Goal: Information Seeking & Learning: Learn about a topic

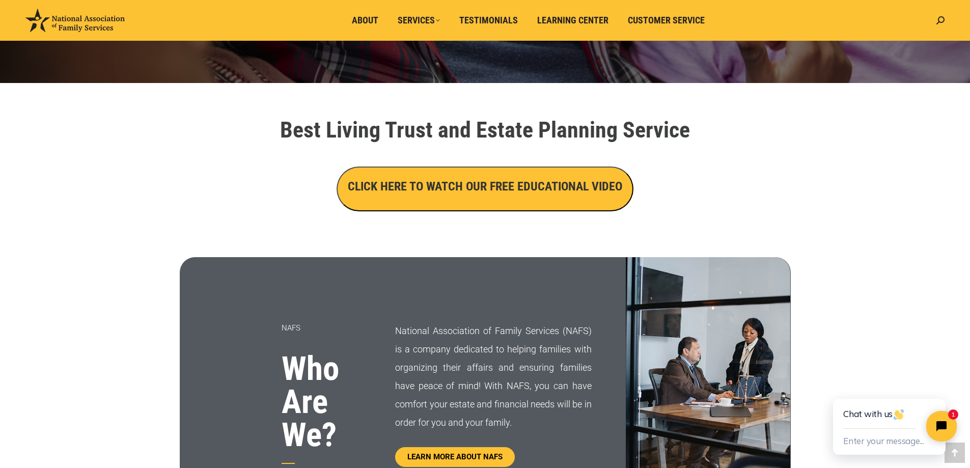
scroll to position [318, 0]
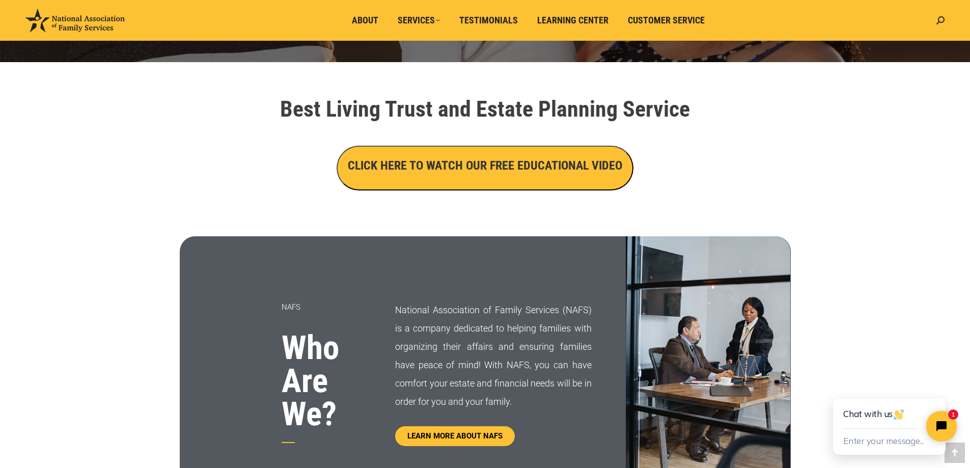
click at [526, 168] on h3 "CLICK HERE TO WATCH OUR FREE EDUCATIONAL VIDEO" at bounding box center [485, 165] width 275 height 17
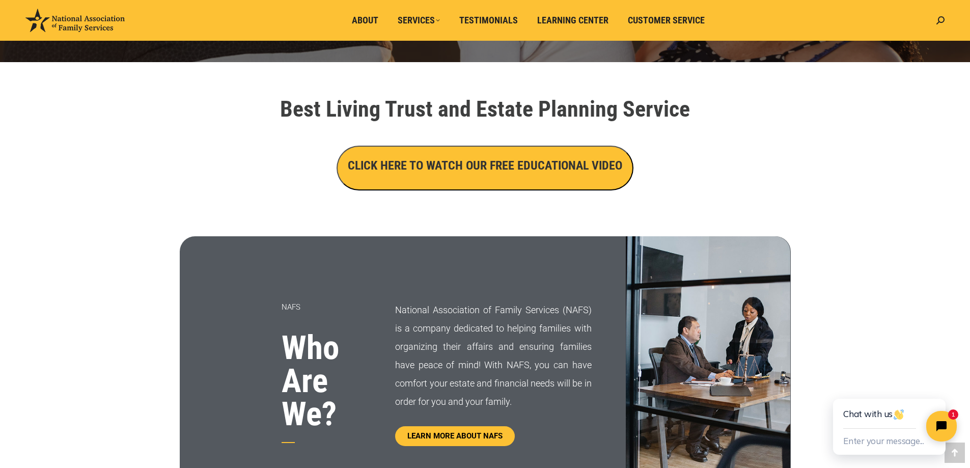
click at [441, 171] on h3 "CLICK HERE TO WATCH OUR FREE EDUCATIONAL VIDEO" at bounding box center [485, 165] width 275 height 17
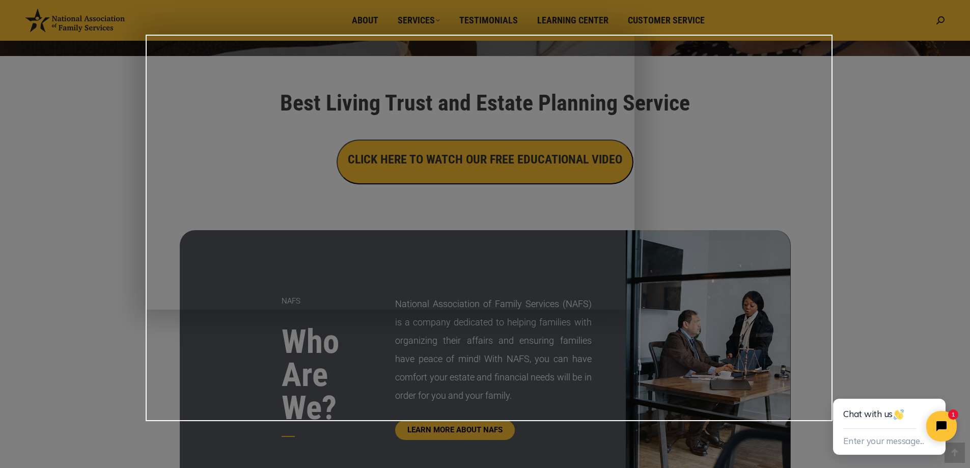
scroll to position [315, 0]
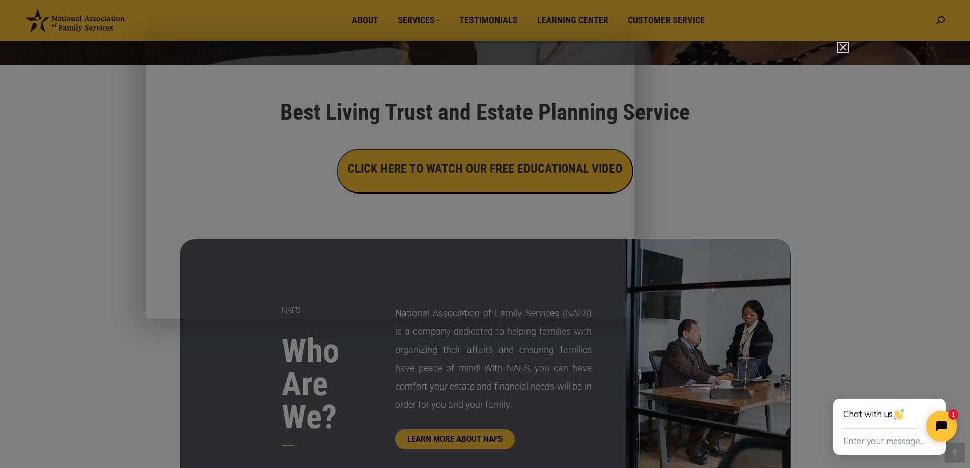
click at [844, 49] on img "Close" at bounding box center [838, 51] width 17 height 17
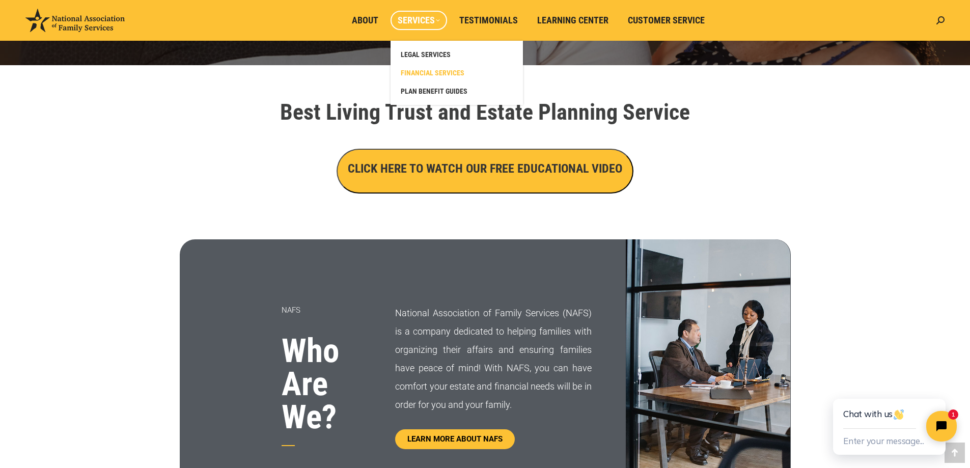
click at [435, 70] on span "FINANCIAL SERVICES" at bounding box center [433, 72] width 64 height 9
click at [435, 72] on span "FINANCIAL SERVICES" at bounding box center [433, 72] width 64 height 9
click at [436, 71] on span "FINANCIAL SERVICES" at bounding box center [433, 72] width 64 height 9
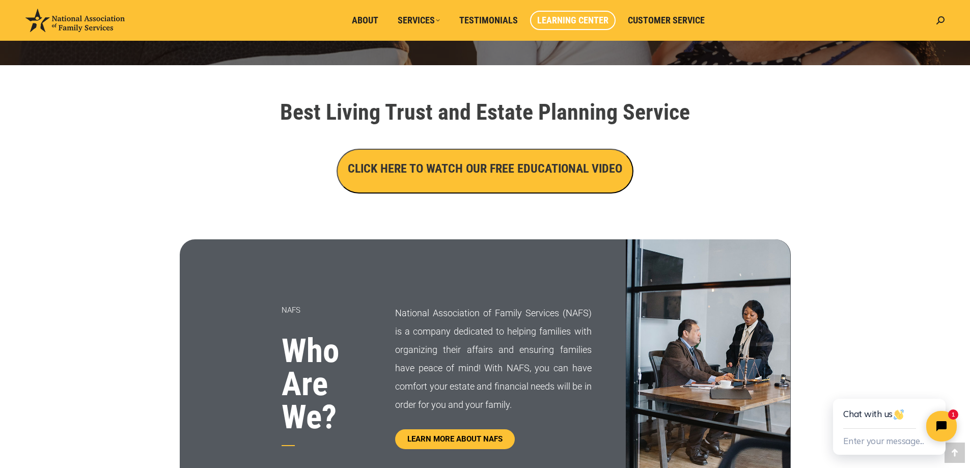
click at [589, 21] on span "Learning Center" at bounding box center [572, 20] width 71 height 11
click at [684, 21] on span "Customer Service" at bounding box center [666, 20] width 77 height 11
click at [680, 19] on span "Customer Service" at bounding box center [666, 20] width 77 height 11
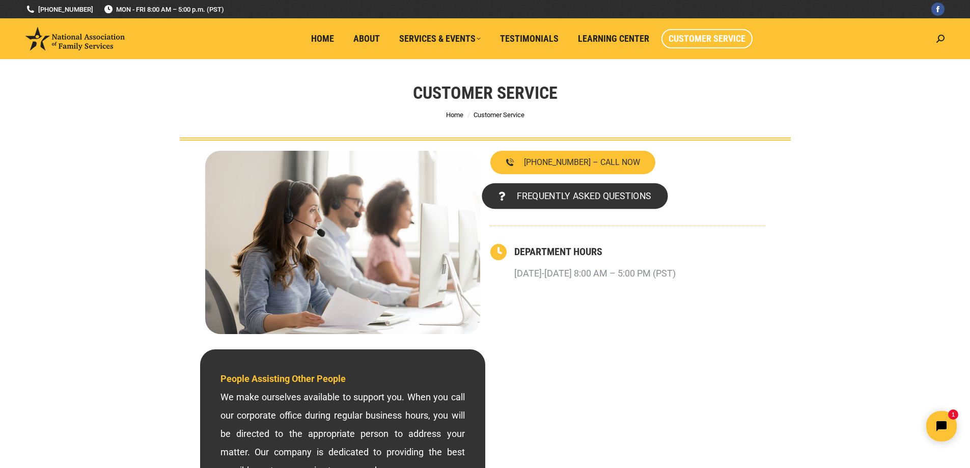
click at [574, 194] on span "FREQUENTLY ASKED QUESTIONS" at bounding box center [583, 196] width 134 height 9
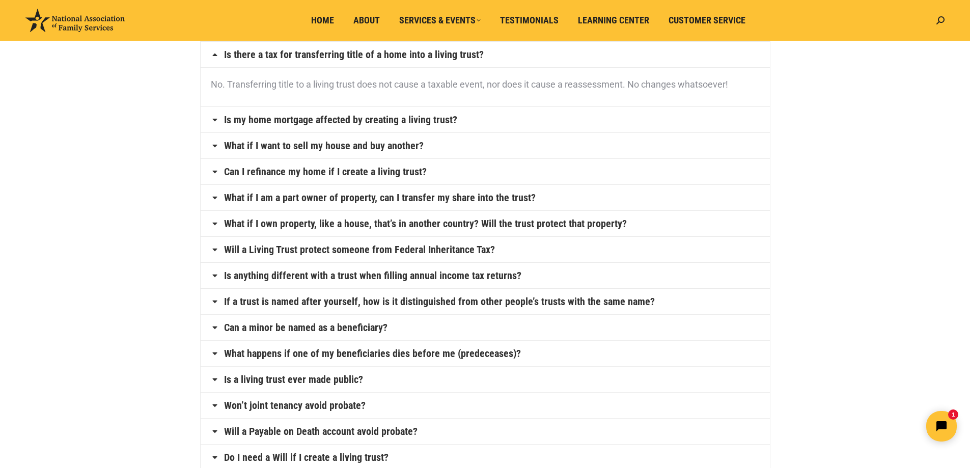
scroll to position [116, 0]
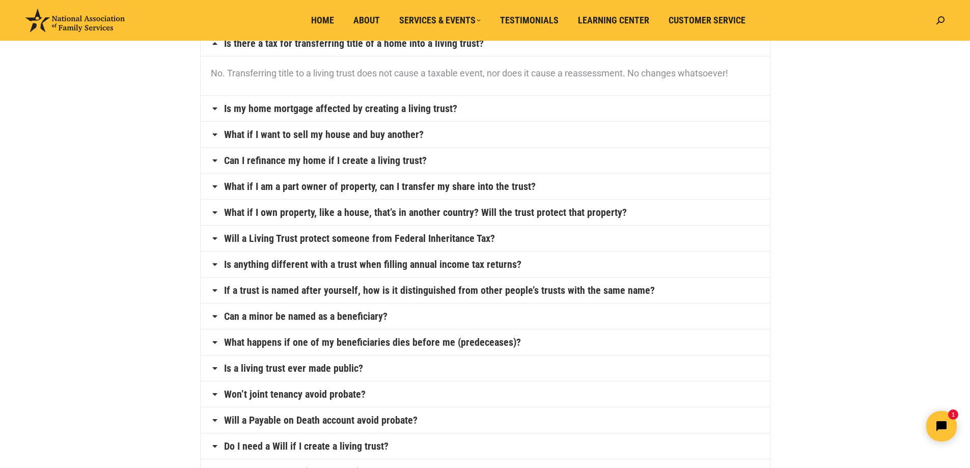
click at [214, 108] on icon at bounding box center [215, 108] width 8 height 8
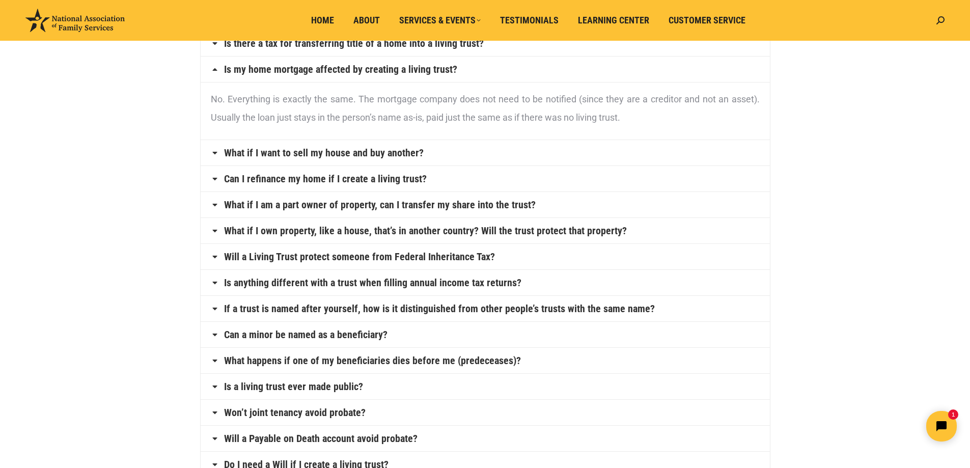
click at [215, 154] on icon at bounding box center [215, 153] width 8 height 8
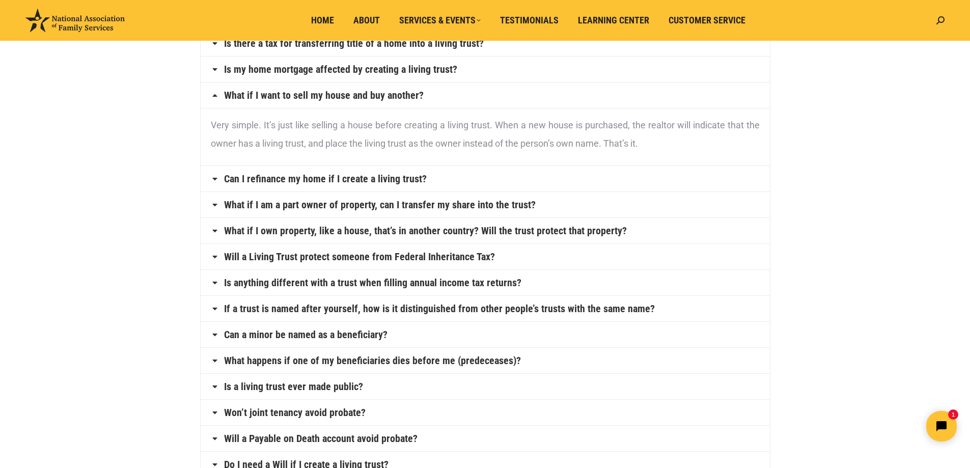
click at [214, 178] on icon at bounding box center [215, 179] width 8 height 8
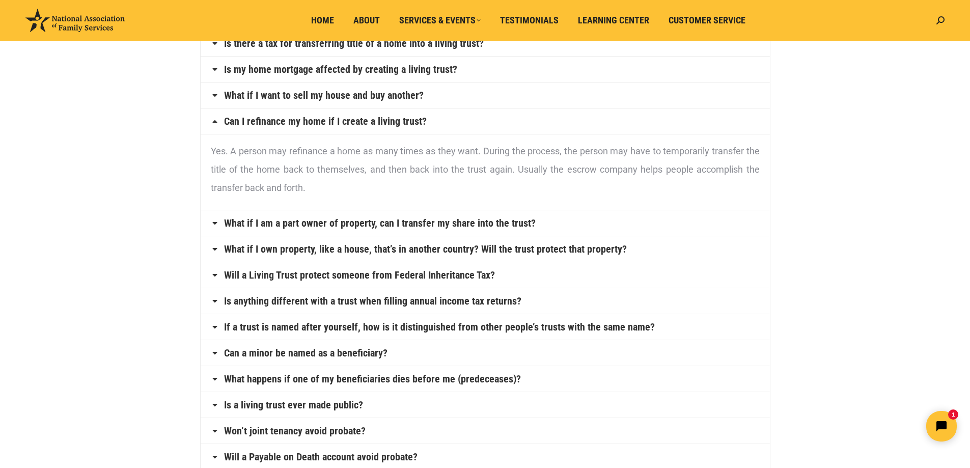
click at [215, 222] on icon at bounding box center [215, 223] width 8 height 8
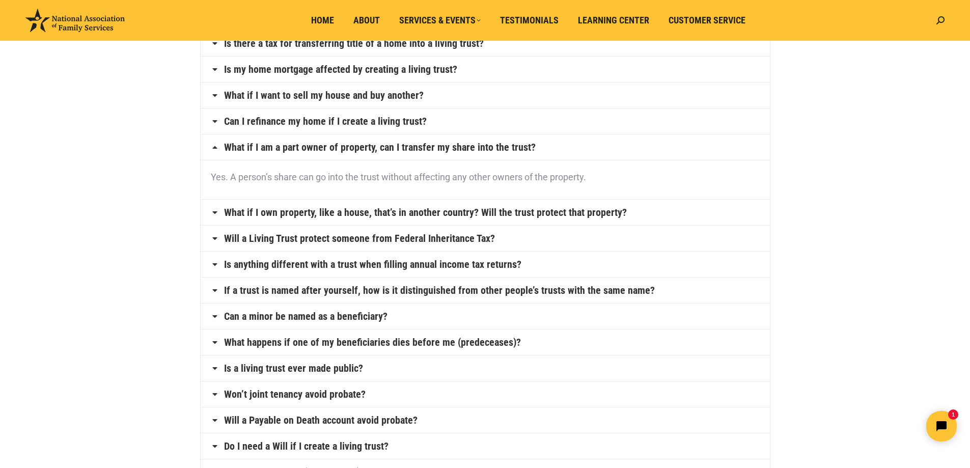
click at [212, 210] on icon at bounding box center [215, 212] width 8 height 8
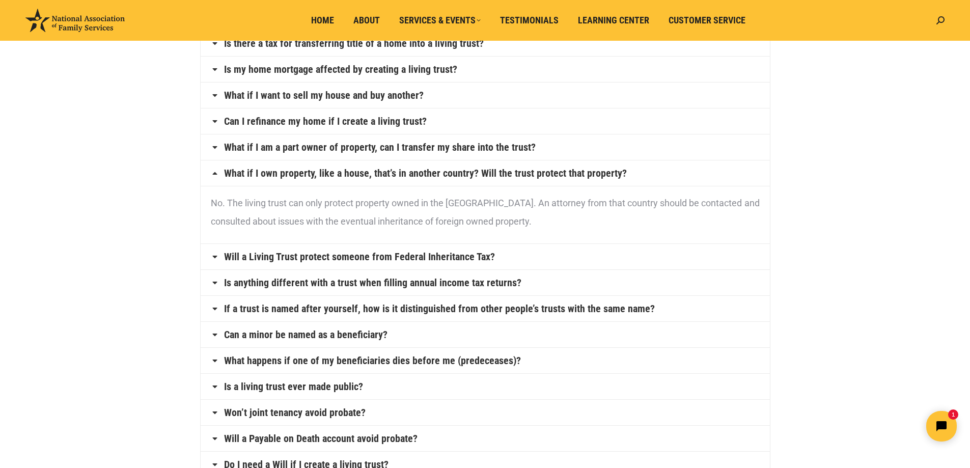
click at [216, 261] on h4 "Will a Living Trust protect someone from Federal Inheritance Tax?" at bounding box center [485, 256] width 569 height 25
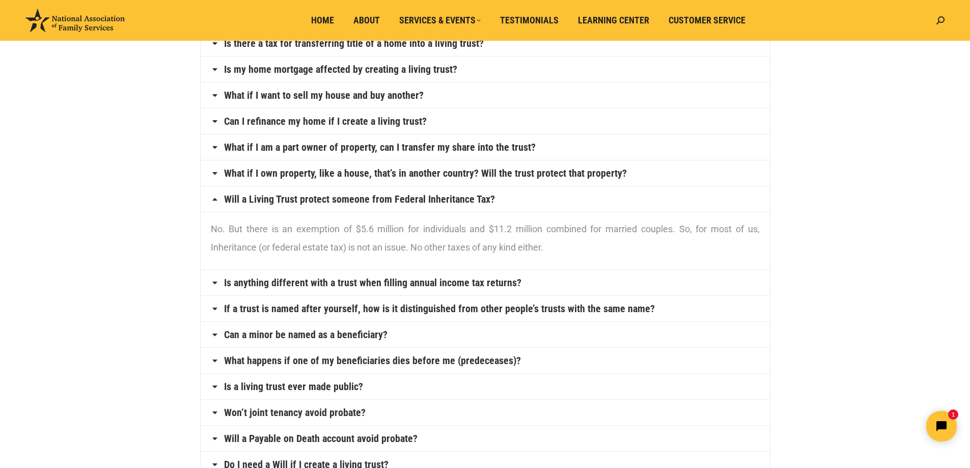
click at [221, 284] on h4 "Is anything different with a trust when filling annual income tax returns?" at bounding box center [485, 282] width 569 height 25
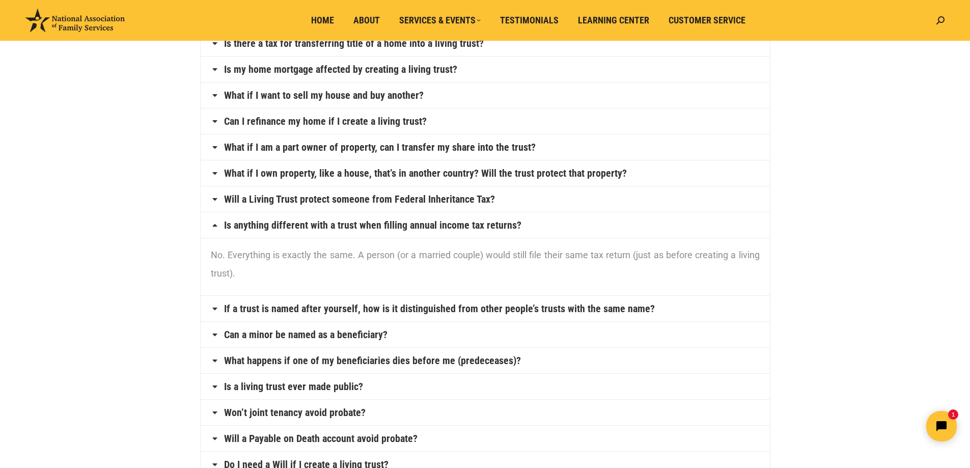
click at [220, 225] on h4 "Is anything different with a trust when filling annual income tax returns?" at bounding box center [485, 224] width 569 height 25
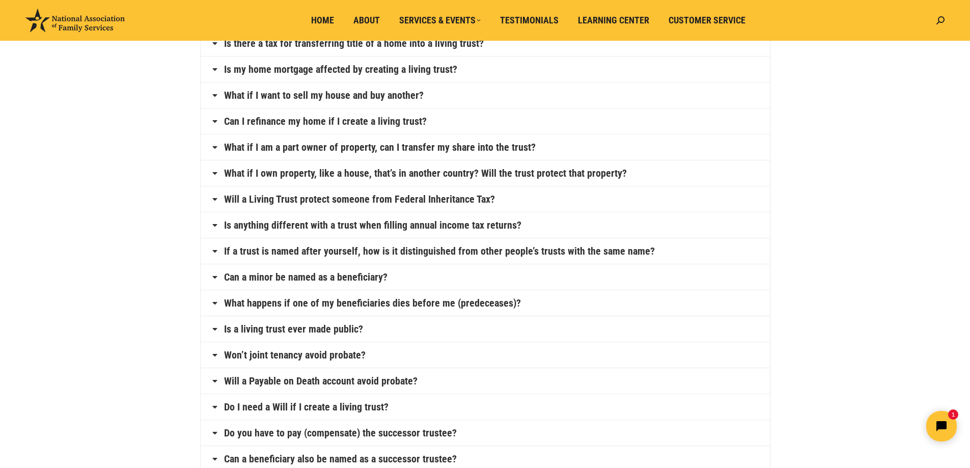
click at [213, 198] on icon at bounding box center [215, 199] width 8 height 8
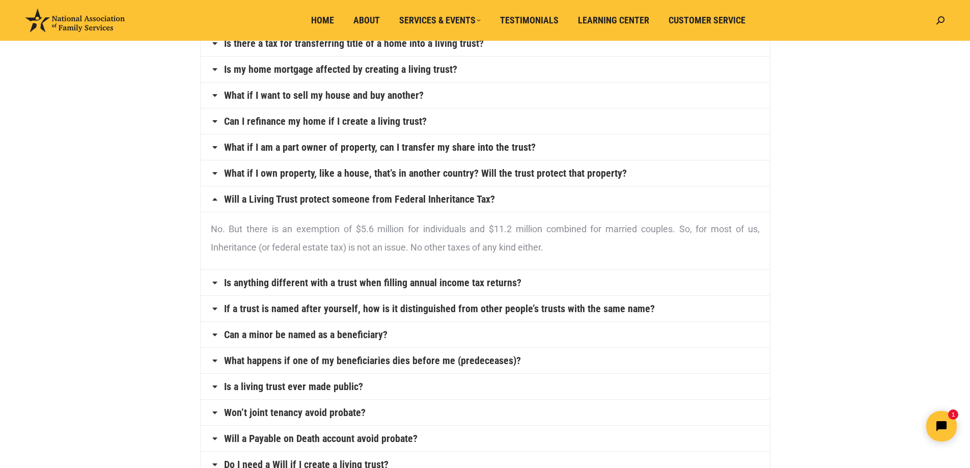
click at [216, 281] on icon at bounding box center [215, 283] width 8 height 8
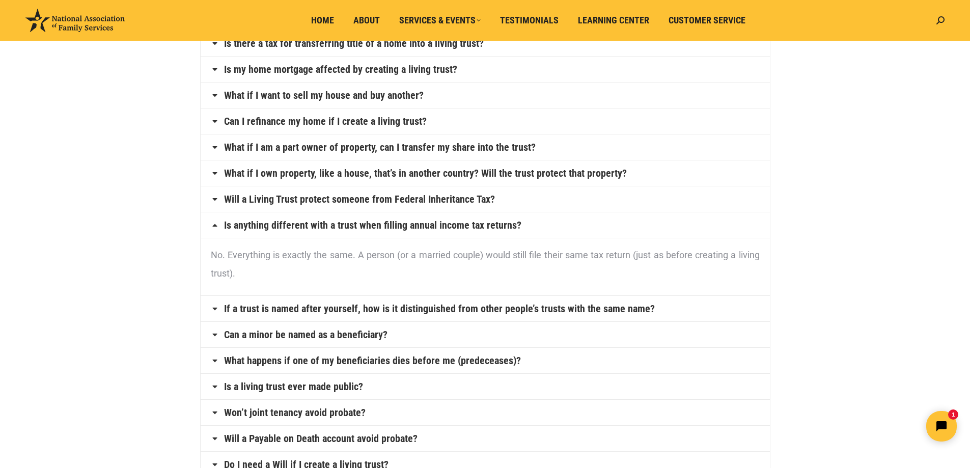
click at [215, 308] on icon at bounding box center [215, 309] width 8 height 8
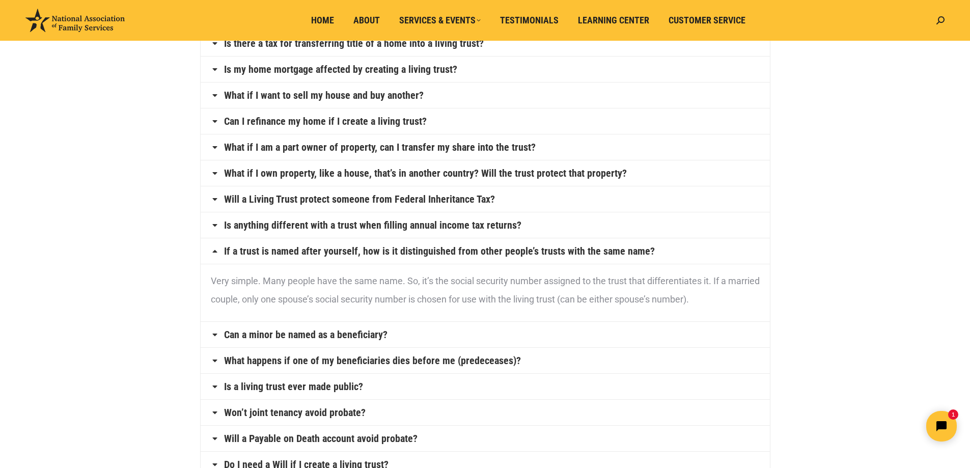
click at [216, 334] on icon at bounding box center [215, 335] width 8 height 8
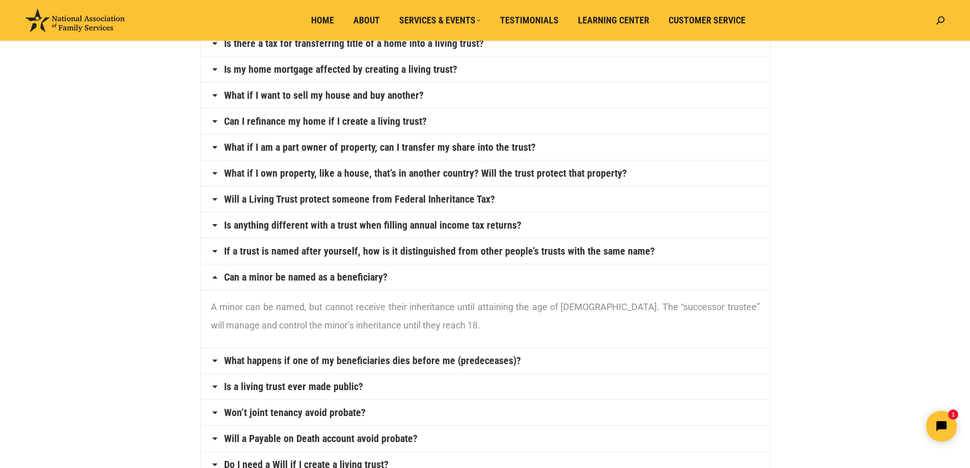
click at [213, 360] on icon at bounding box center [215, 361] width 8 height 8
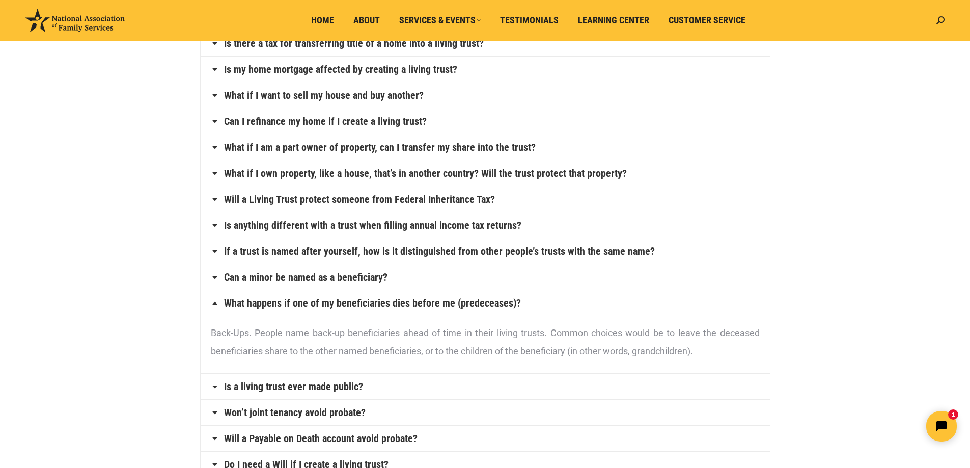
click at [217, 385] on icon at bounding box center [215, 387] width 8 height 8
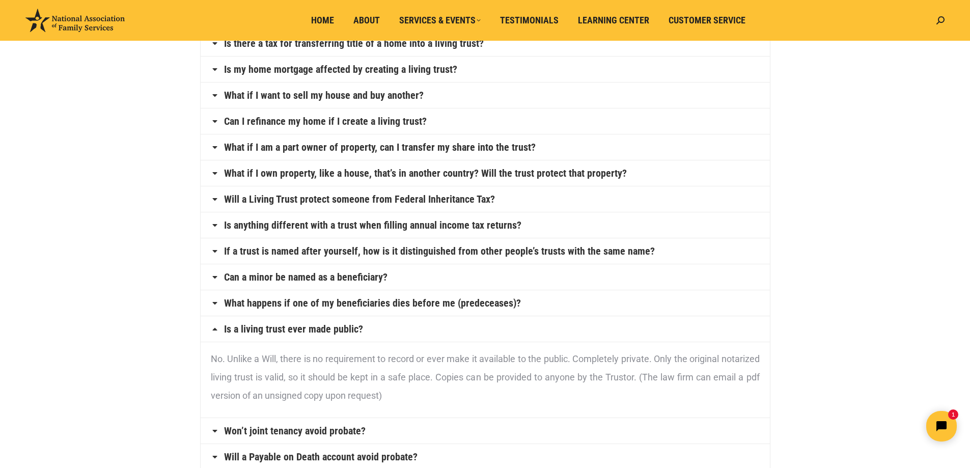
click at [211, 429] on icon at bounding box center [215, 431] width 8 height 8
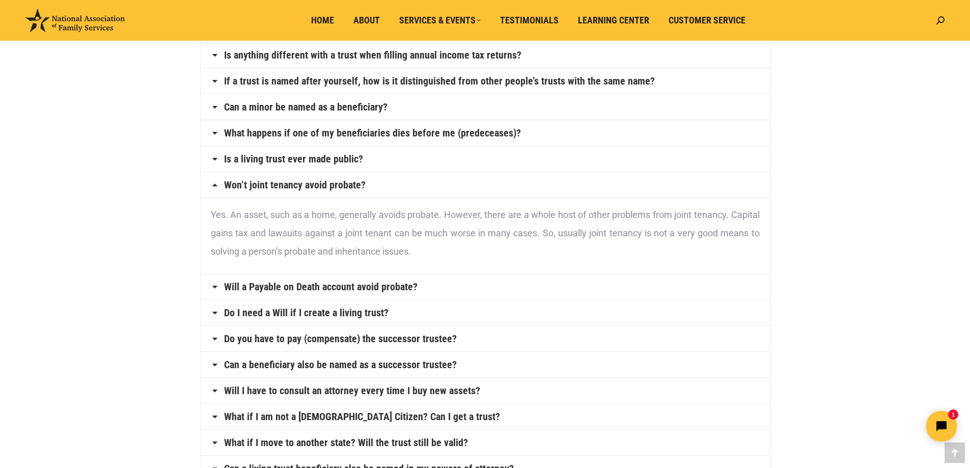
scroll to position [287, 0]
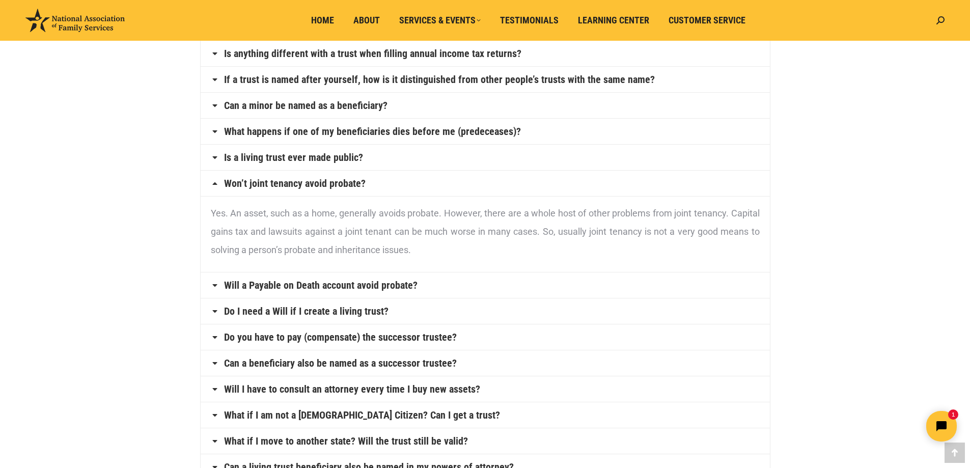
click at [213, 285] on icon at bounding box center [215, 285] width 8 height 8
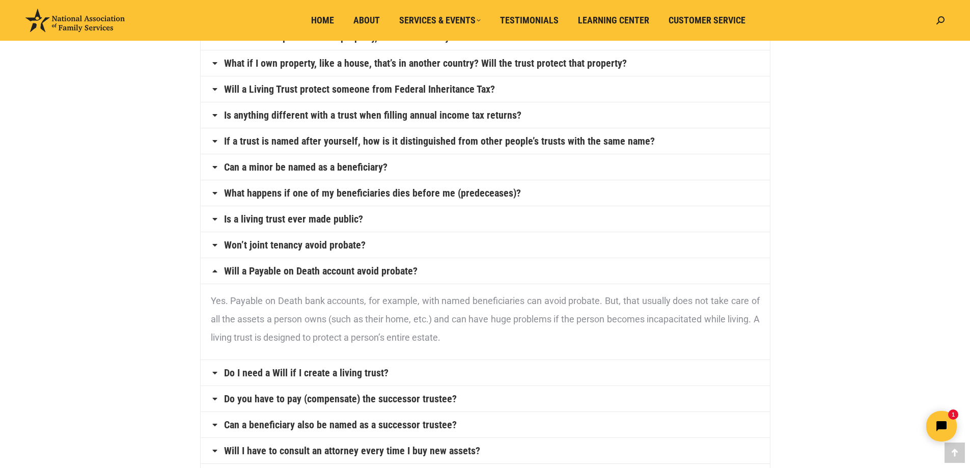
scroll to position [227, 0]
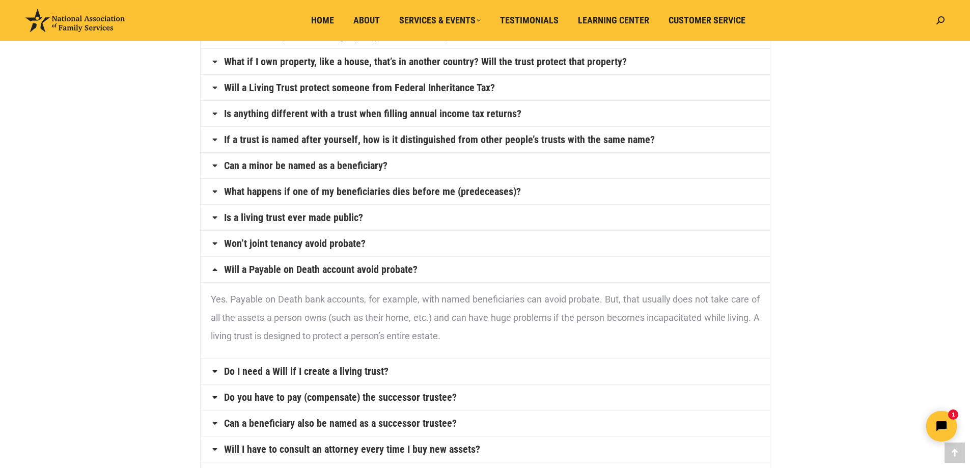
click at [212, 243] on icon at bounding box center [215, 243] width 8 height 8
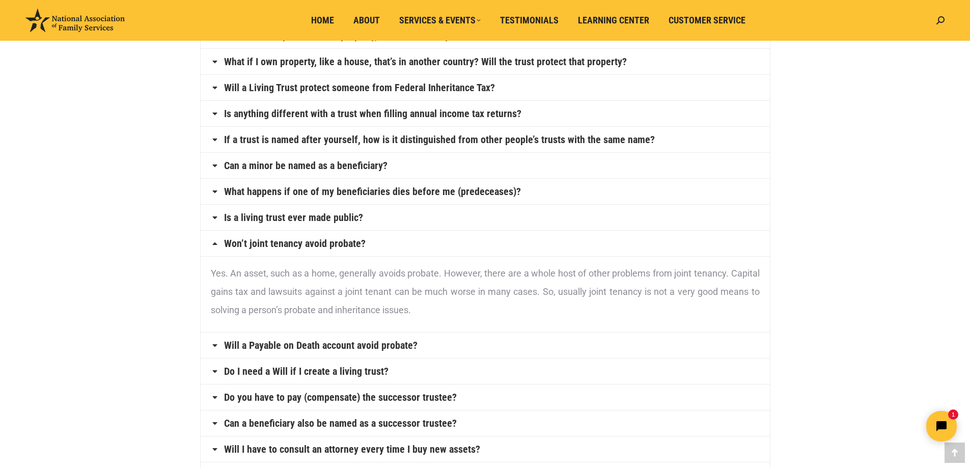
click at [215, 345] on icon at bounding box center [215, 345] width 8 height 8
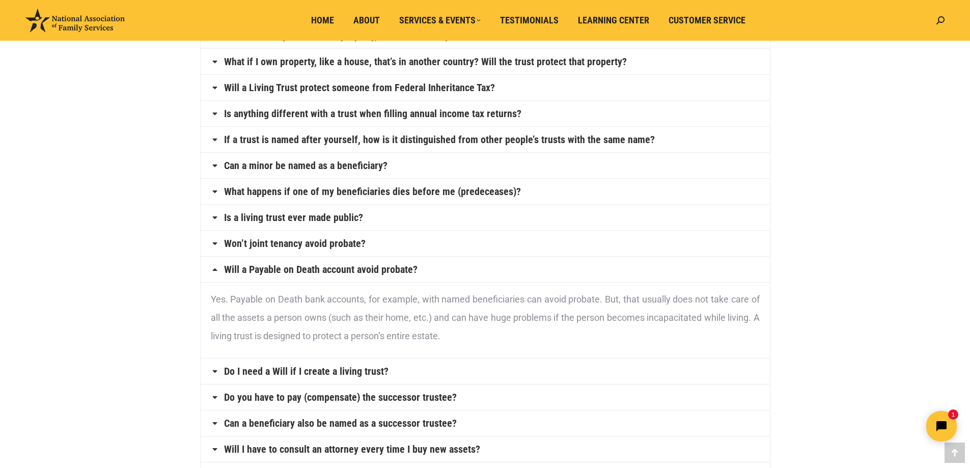
click at [212, 370] on icon at bounding box center [215, 371] width 8 height 8
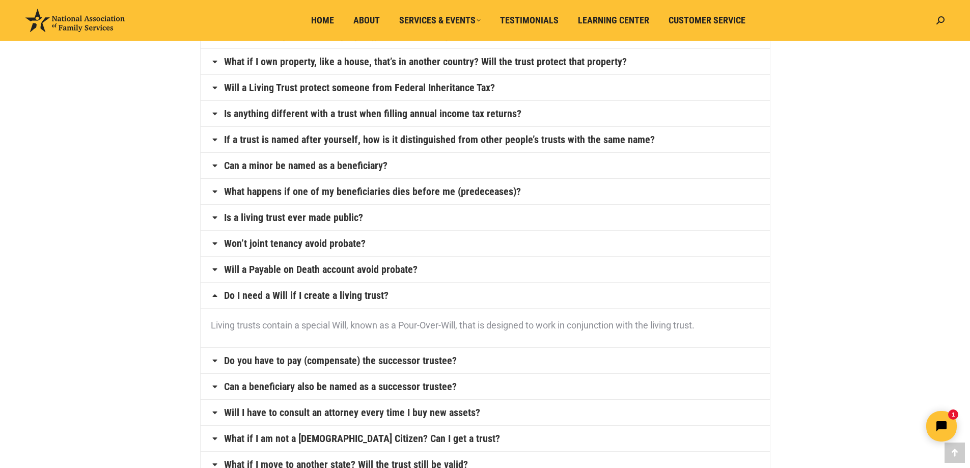
click at [220, 360] on h4 "Do you have to pay (compensate) the successor trustee?" at bounding box center [485, 360] width 569 height 25
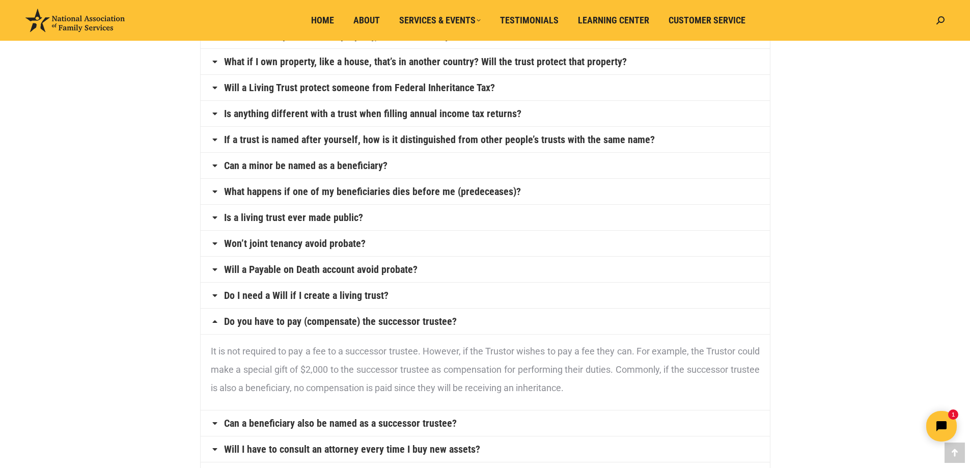
click at [217, 422] on icon at bounding box center [215, 423] width 8 height 8
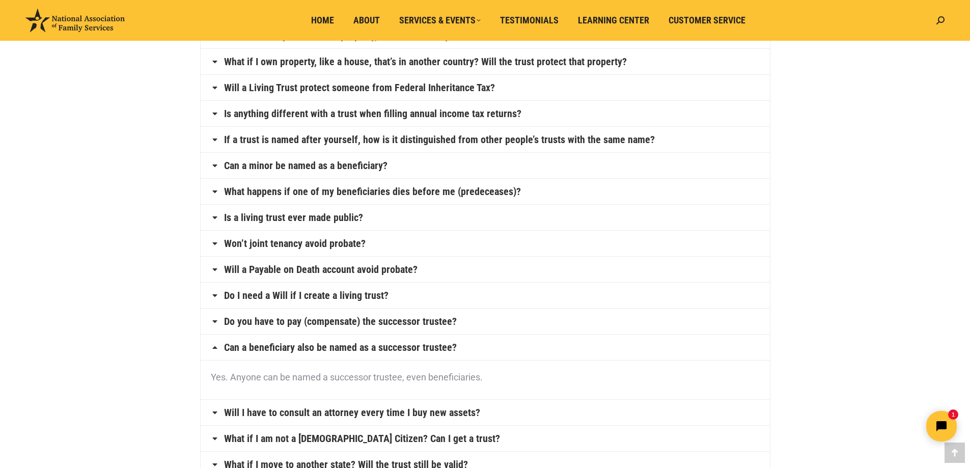
click at [216, 413] on icon at bounding box center [215, 413] width 8 height 8
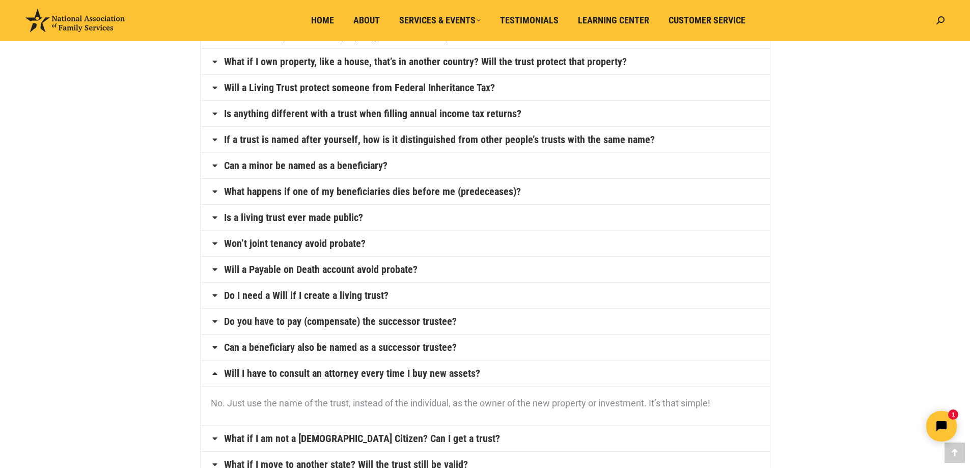
click at [212, 437] on icon at bounding box center [215, 438] width 8 height 8
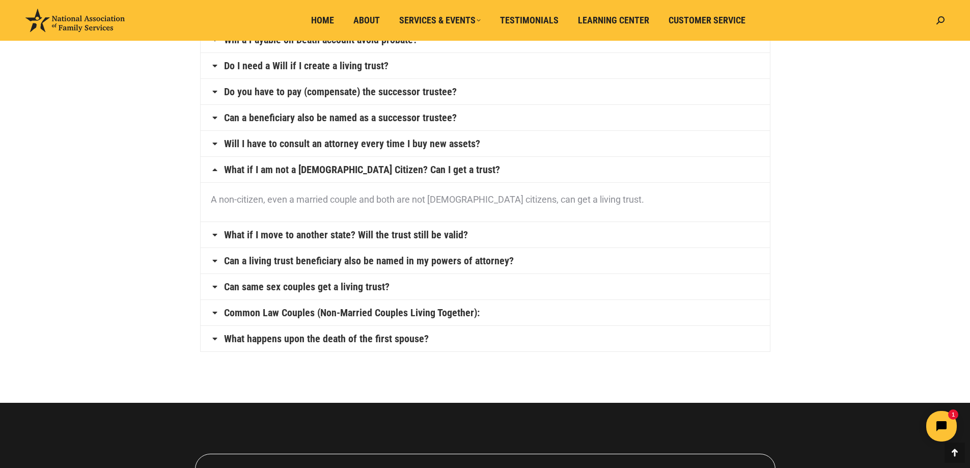
scroll to position [458, 0]
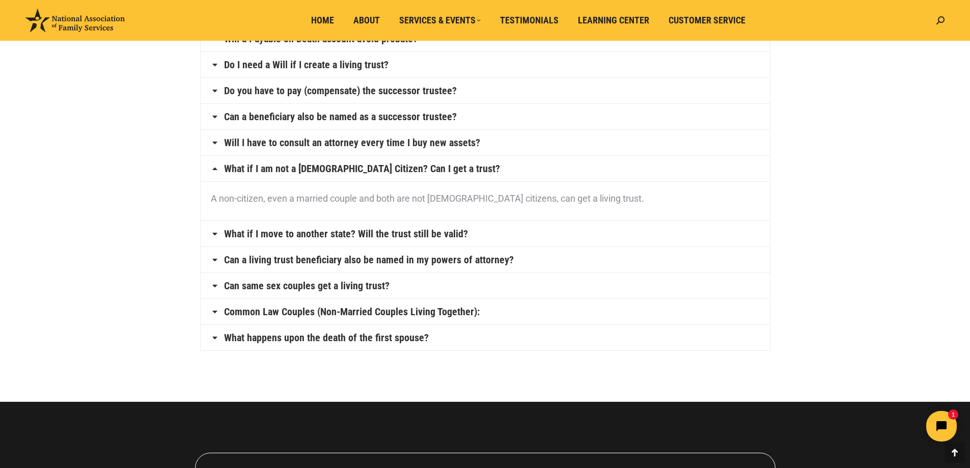
click at [215, 232] on icon at bounding box center [215, 234] width 8 height 8
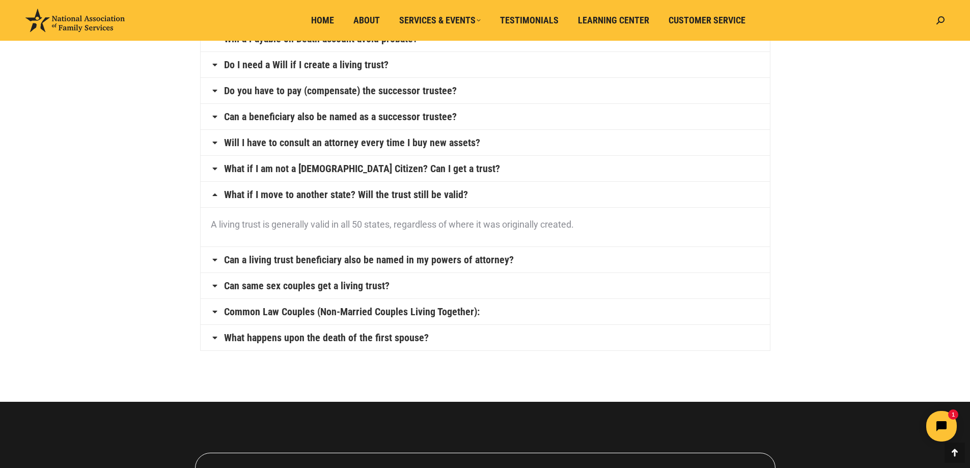
click at [211, 257] on icon at bounding box center [215, 260] width 8 height 8
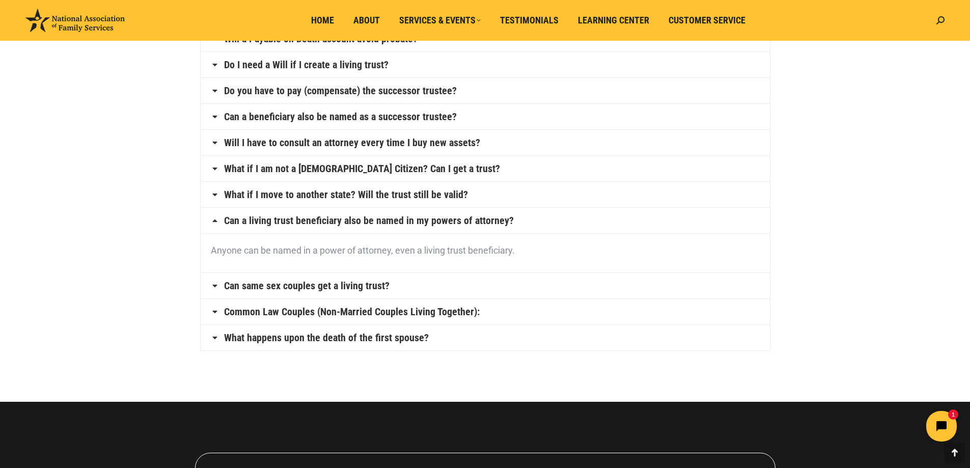
click at [212, 284] on icon at bounding box center [215, 286] width 8 height 8
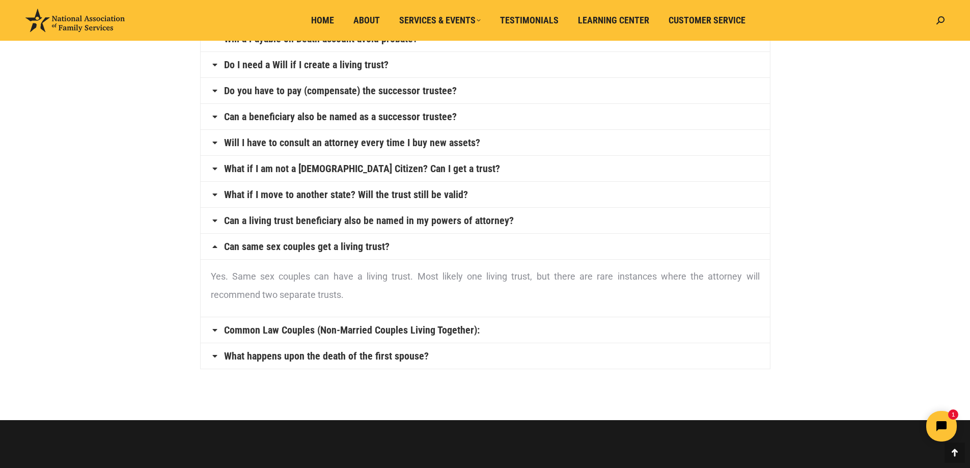
click at [219, 330] on h4 "Common Law Couples (Non-Married Couples Living Together):" at bounding box center [485, 329] width 569 height 25
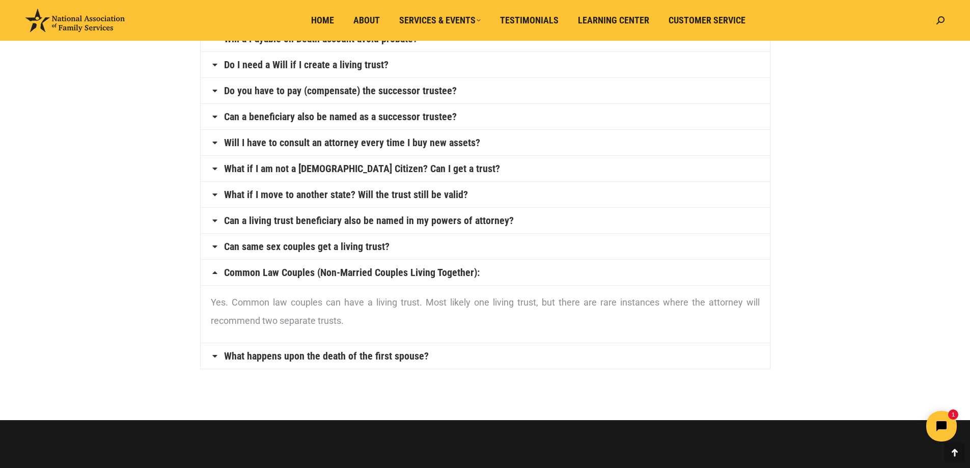
click at [216, 359] on icon at bounding box center [215, 356] width 8 height 8
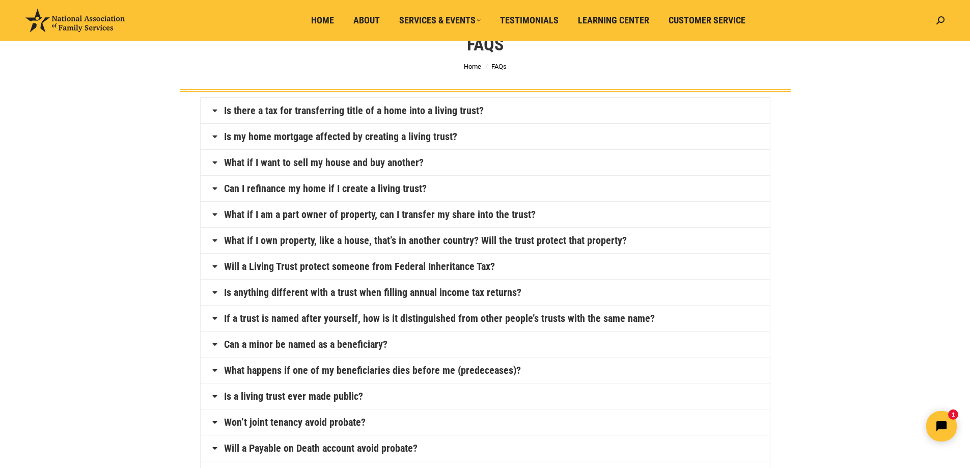
scroll to position [0, 0]
